Goal: Task Accomplishment & Management: Complete application form

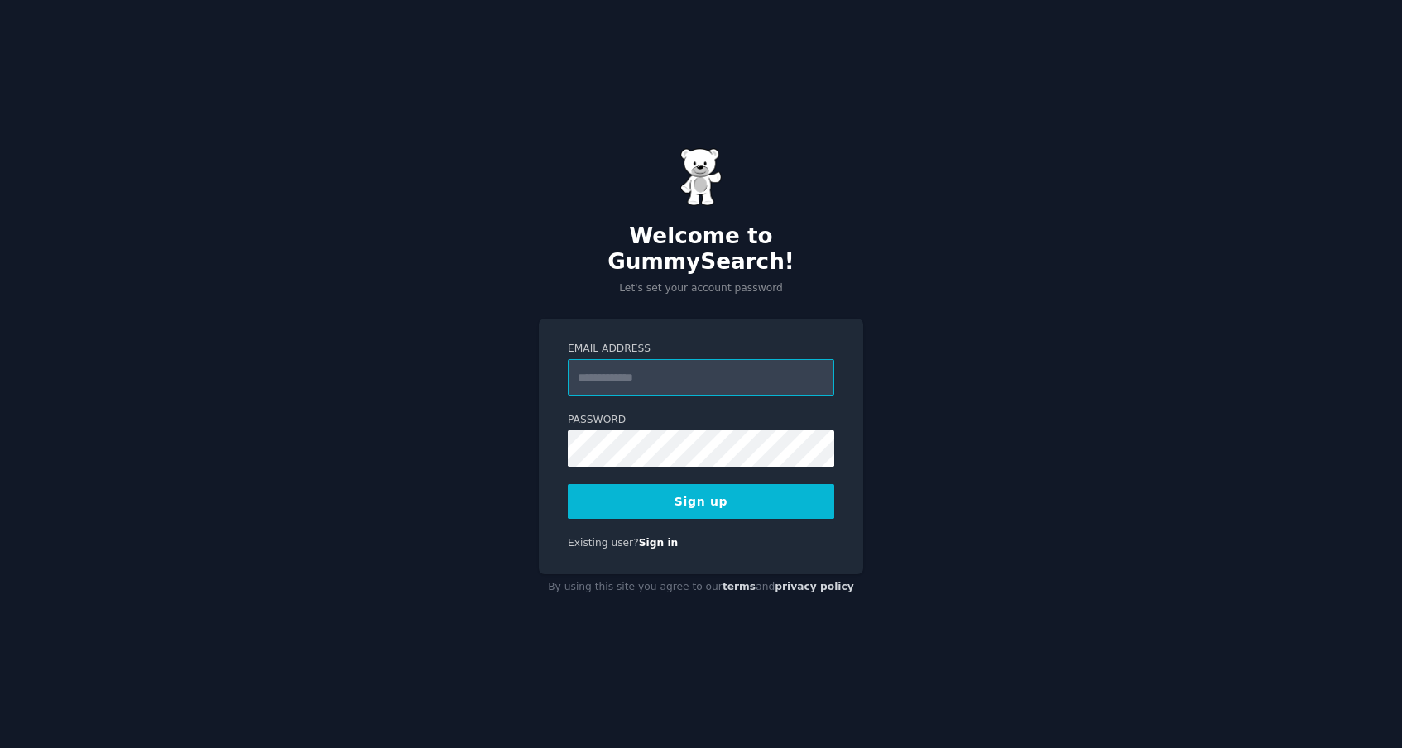
type input "**********"
click at [886, 470] on div "**********" at bounding box center [701, 374] width 1402 height 748
click at [765, 502] on button "Sign up" at bounding box center [701, 501] width 267 height 35
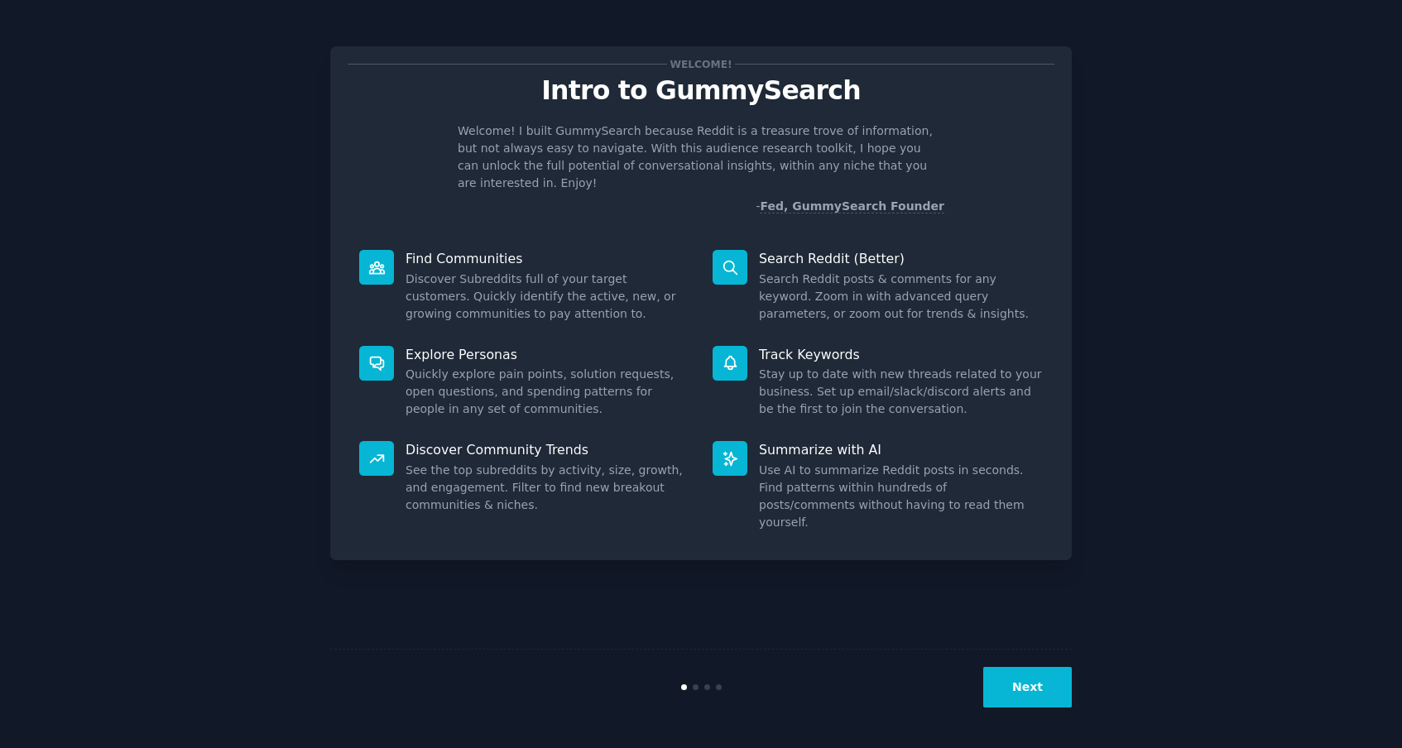
click at [1058, 691] on button "Next" at bounding box center [1027, 687] width 89 height 41
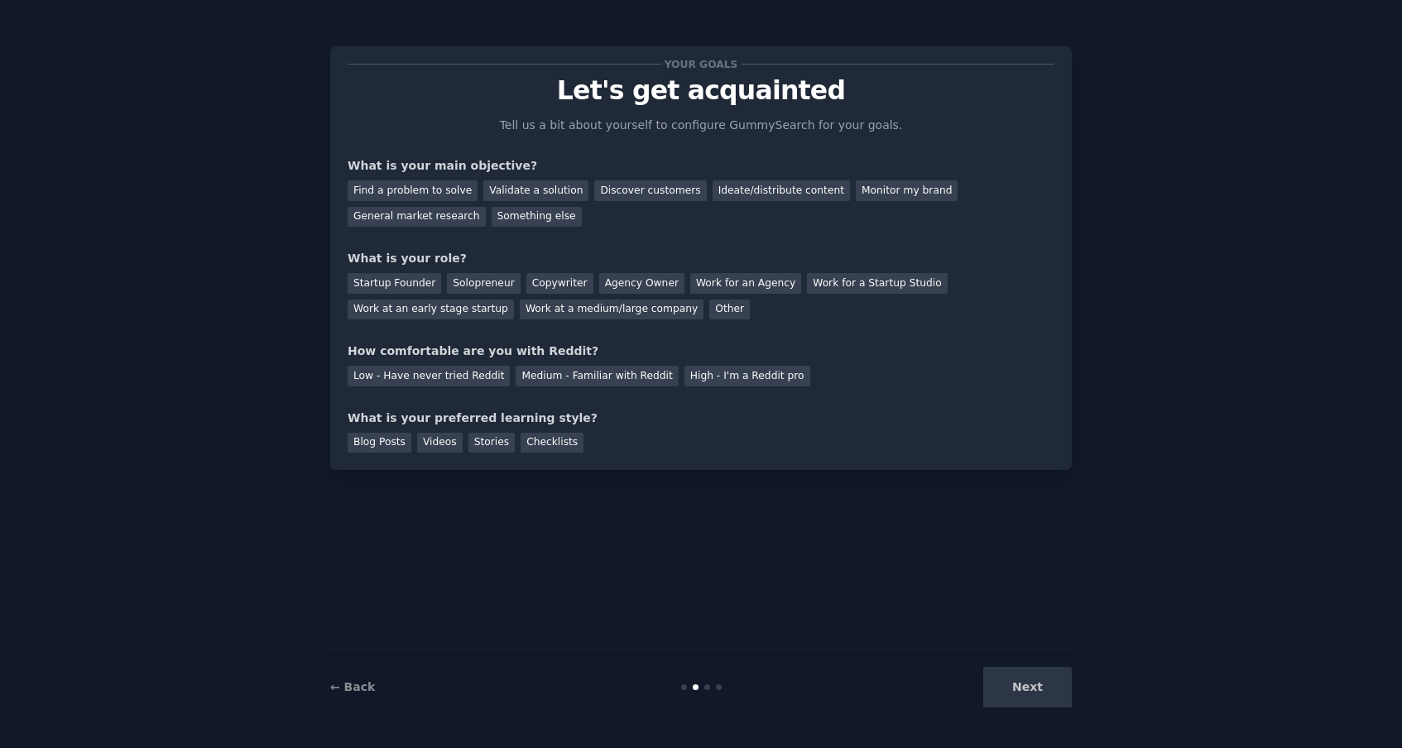
click at [1058, 691] on div "Next" at bounding box center [947, 687] width 247 height 41
click at [459, 182] on div "Find a problem to solve" at bounding box center [413, 190] width 130 height 21
click at [541, 192] on div "Validate a solution" at bounding box center [535, 190] width 105 height 21
click at [483, 291] on div "Solopreneur" at bounding box center [483, 283] width 73 height 21
click at [480, 379] on div "Low - Have never tried Reddit" at bounding box center [429, 376] width 162 height 21
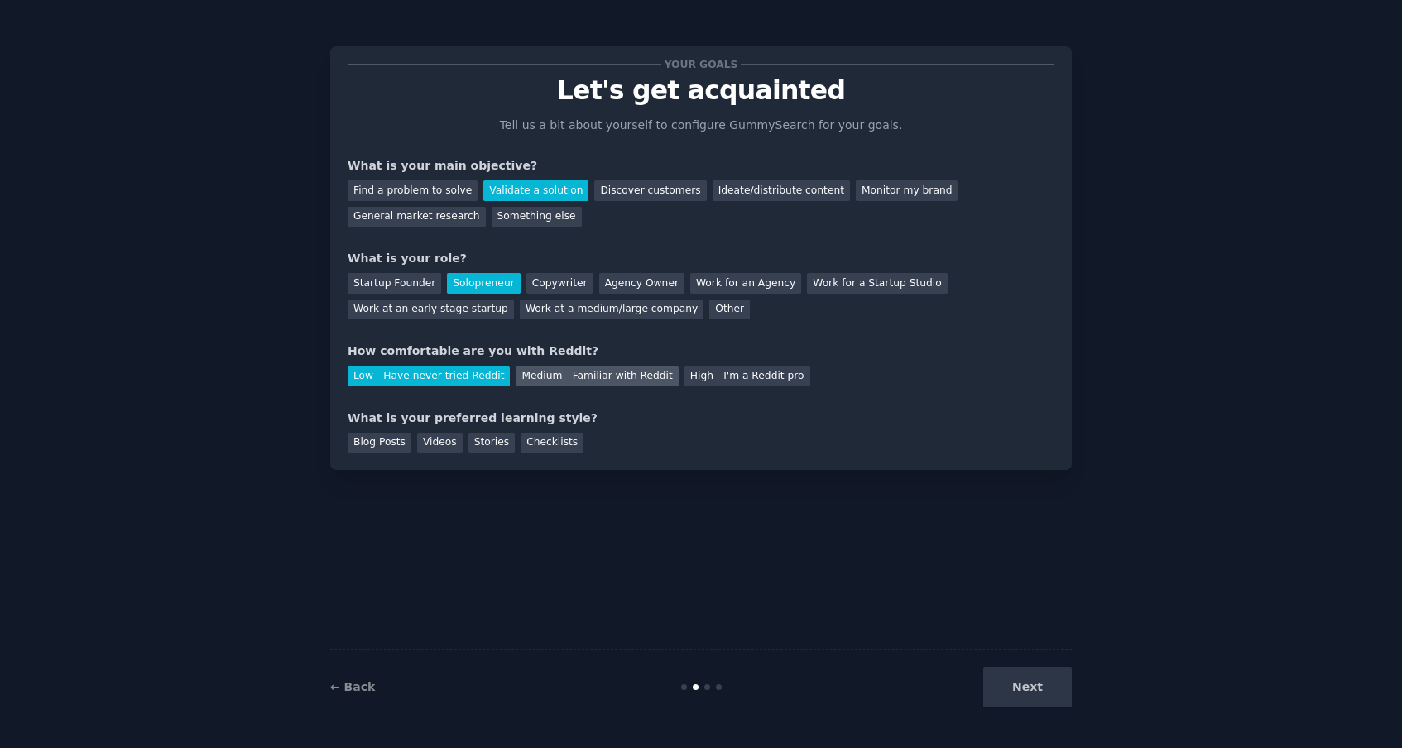
click at [541, 373] on div "Medium - Familiar with Reddit" at bounding box center [597, 376] width 162 height 21
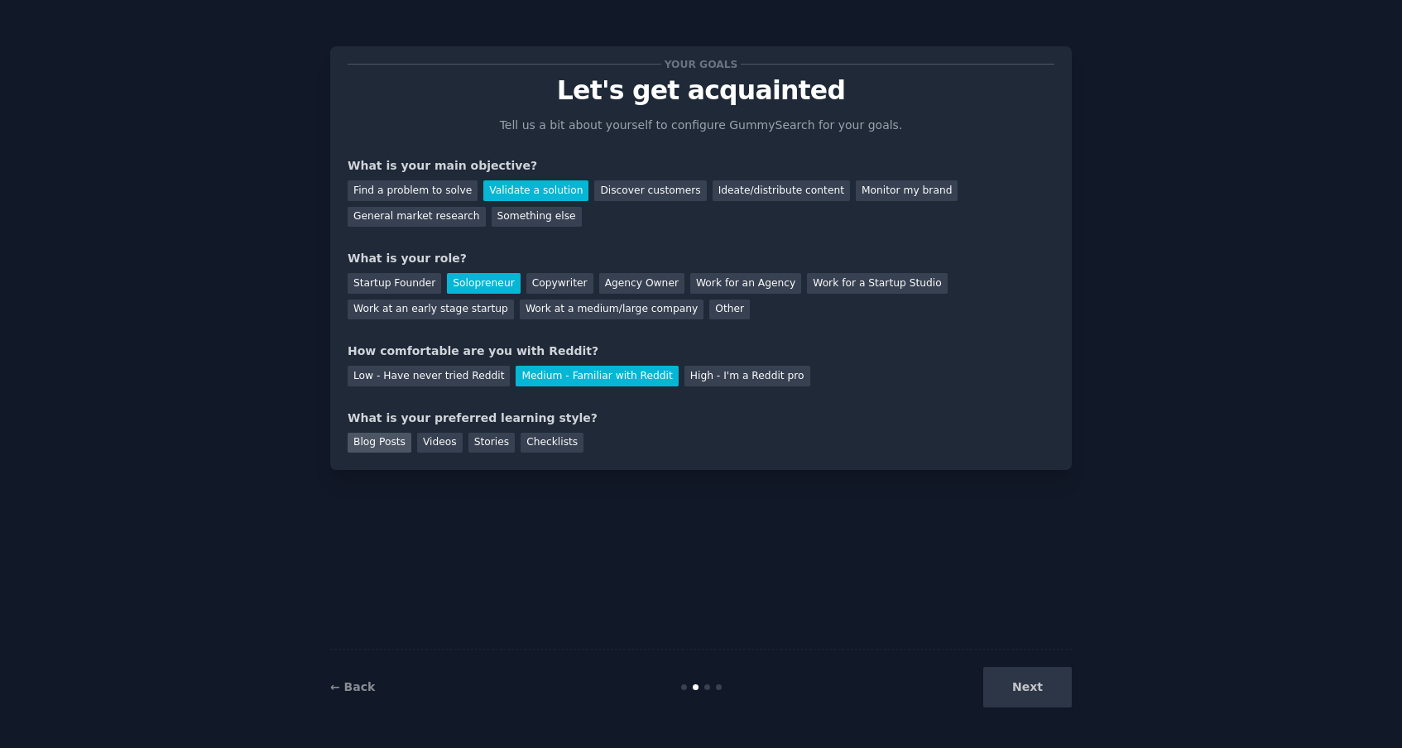
click at [394, 439] on div "Blog Posts" at bounding box center [380, 443] width 64 height 21
click at [1013, 682] on button "Next" at bounding box center [1027, 687] width 89 height 41
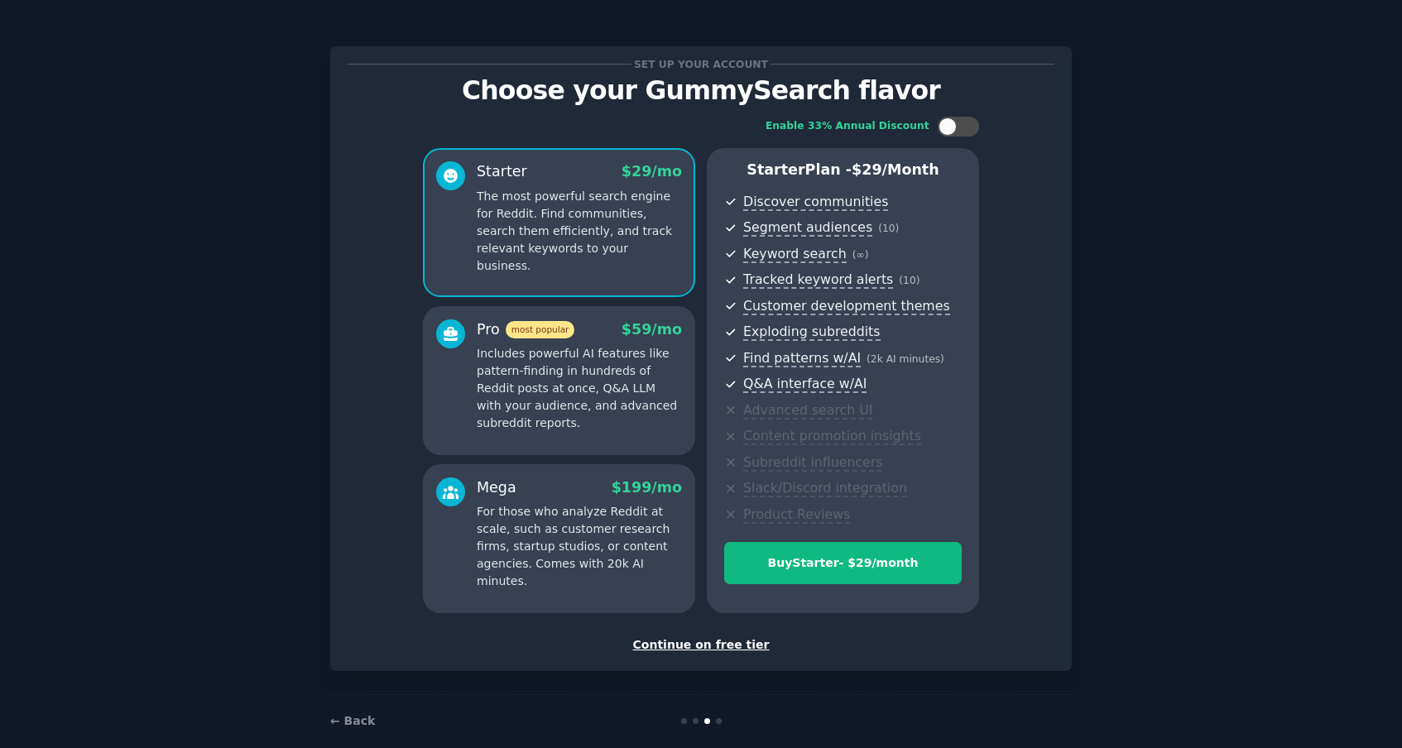
click at [721, 637] on div "Continue on free tier" at bounding box center [701, 644] width 707 height 17
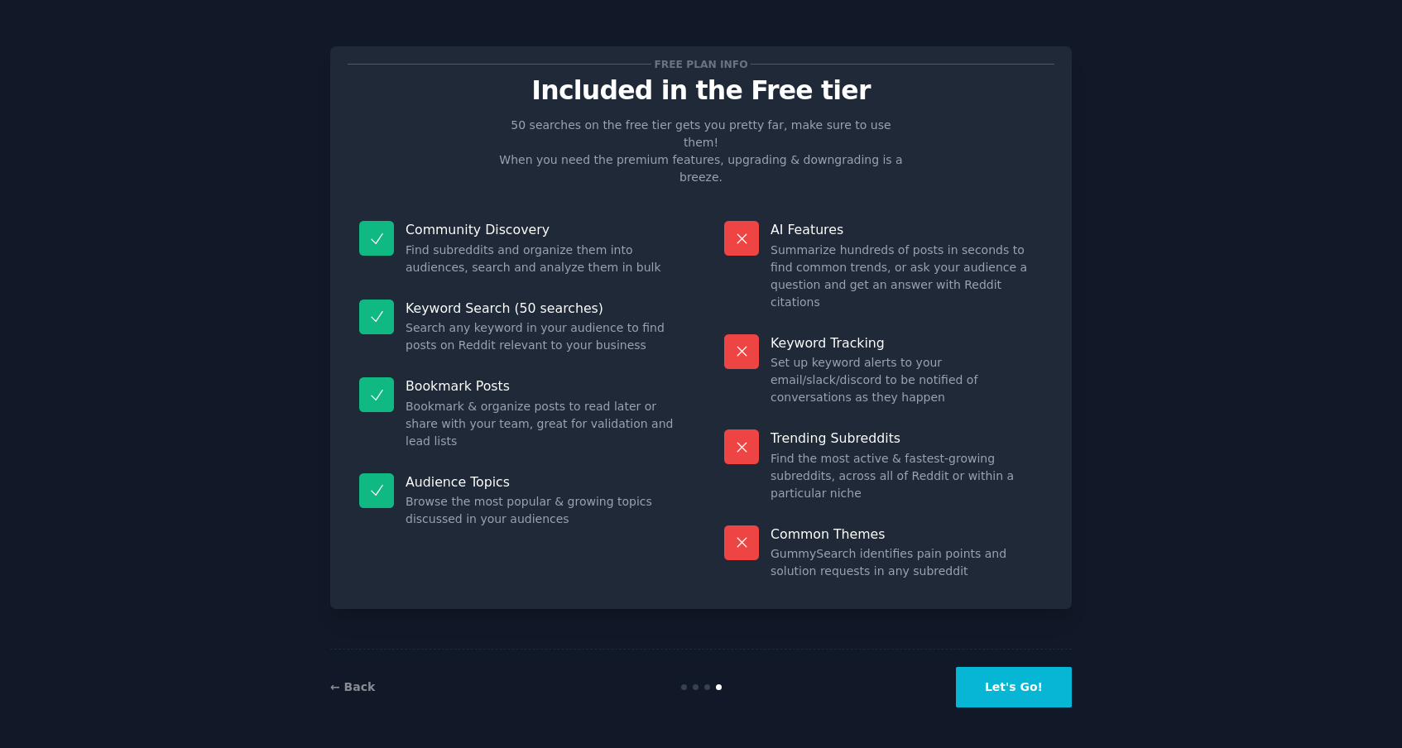
click at [1045, 680] on button "Let's Go!" at bounding box center [1014, 687] width 116 height 41
